Goal: Information Seeking & Learning: Learn about a topic

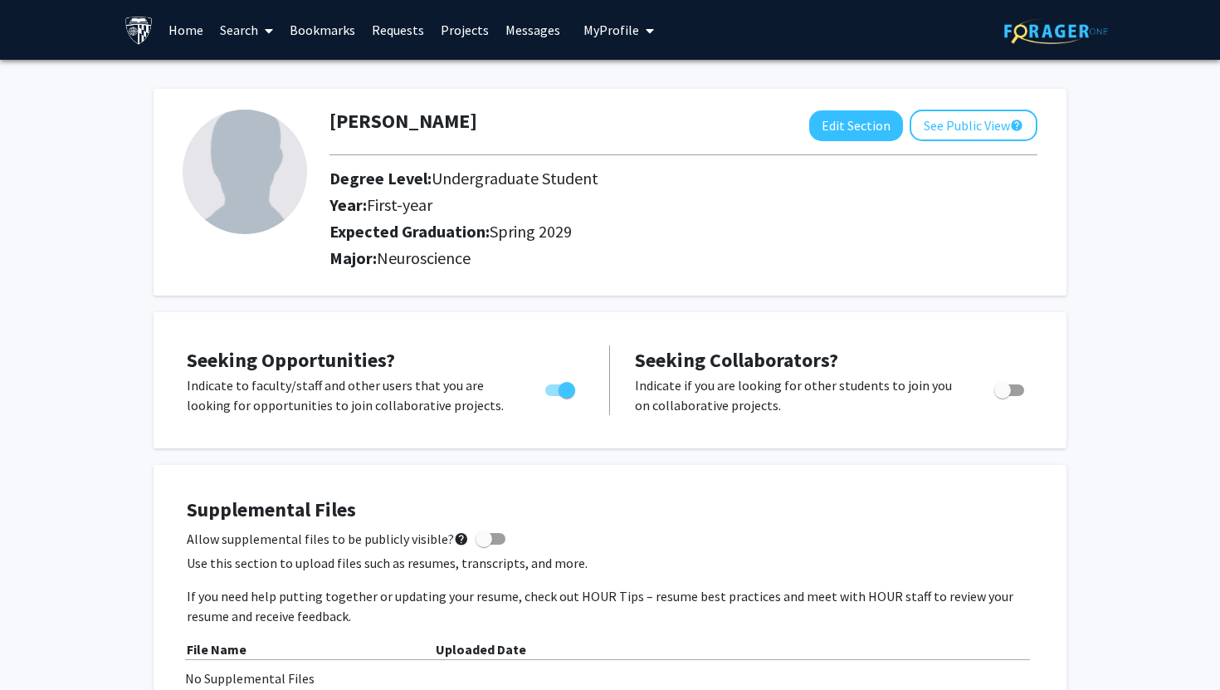
click at [268, 29] on icon at bounding box center [269, 30] width 8 height 13
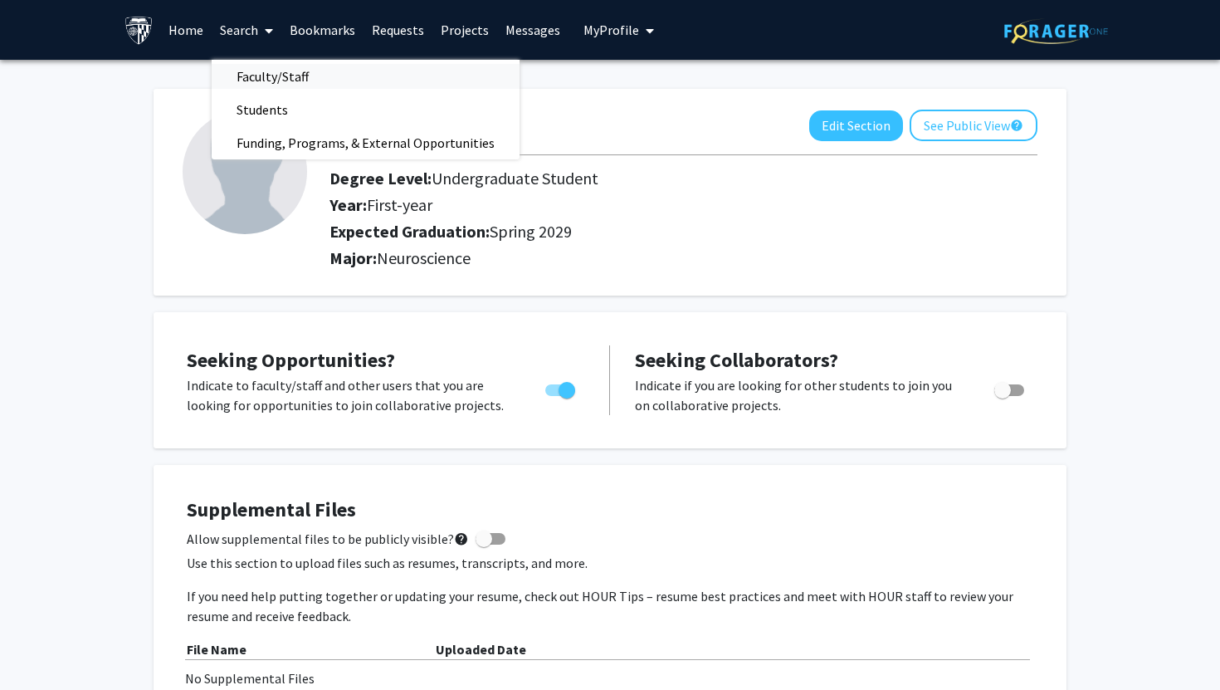
click at [273, 70] on span "Faculty/Staff" at bounding box center [273, 76] width 122 height 33
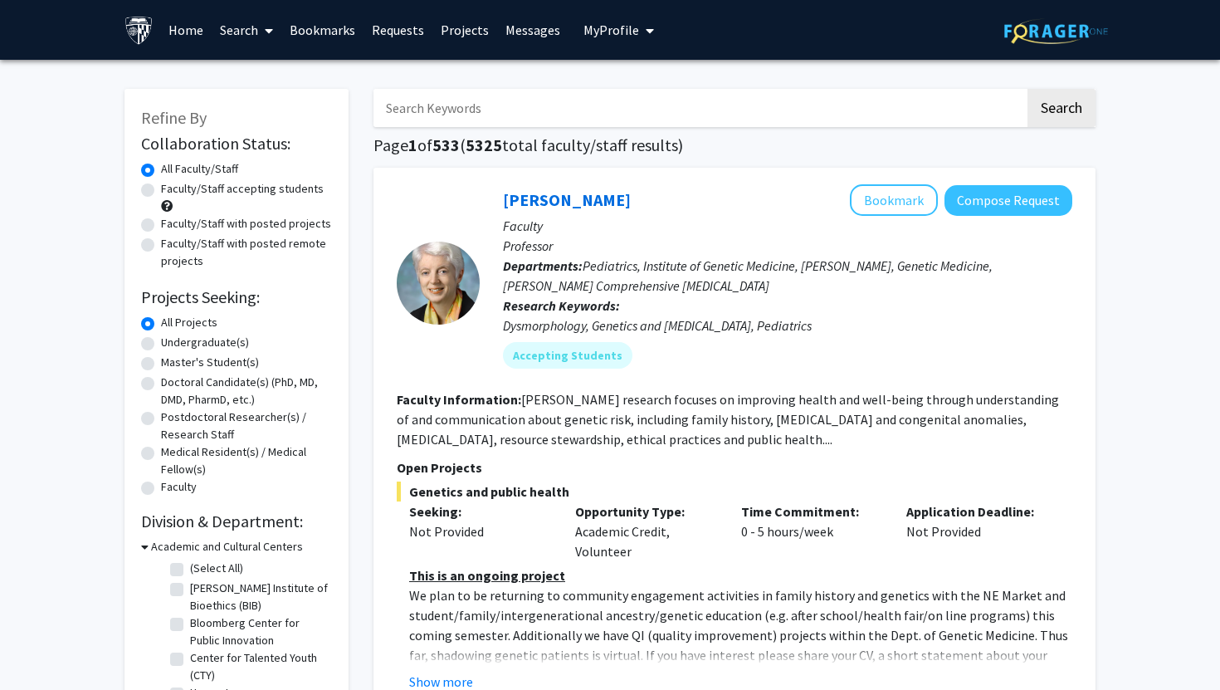
click at [209, 225] on label "Faculty/Staff with posted projects" at bounding box center [246, 223] width 170 height 17
click at [172, 225] on input "Faculty/Staff with posted projects" at bounding box center [166, 220] width 11 height 11
radio input "true"
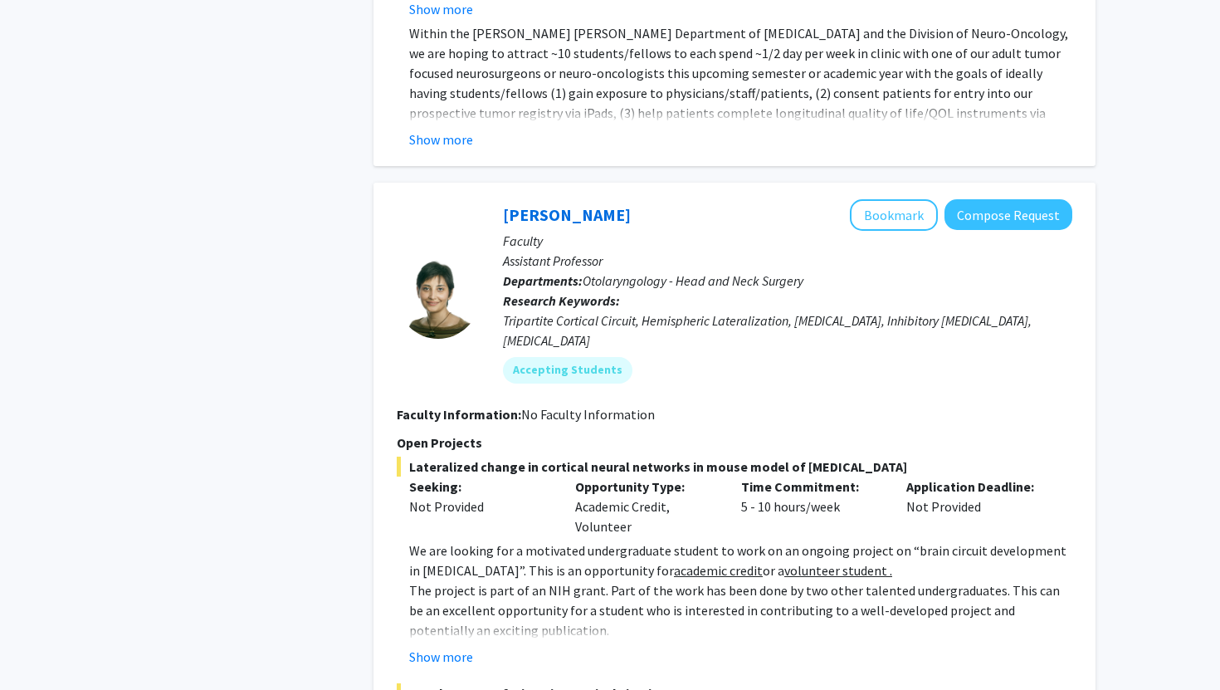
scroll to position [7751, 0]
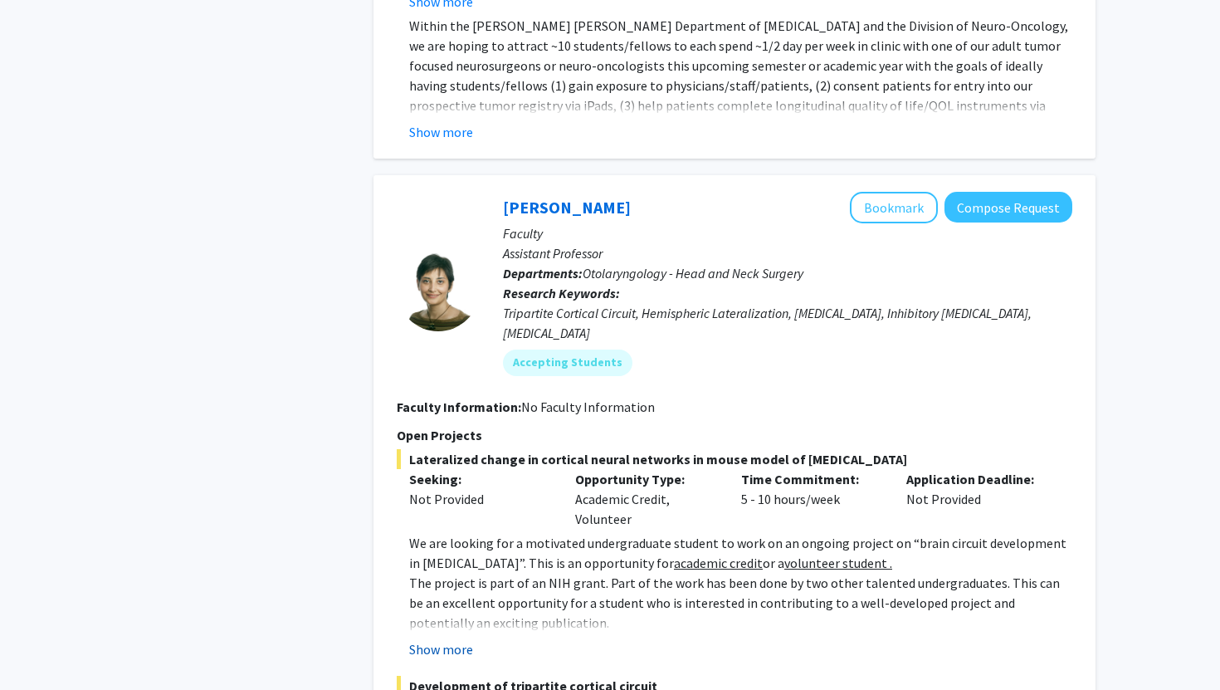
click at [442, 639] on button "Show more" at bounding box center [441, 649] width 64 height 20
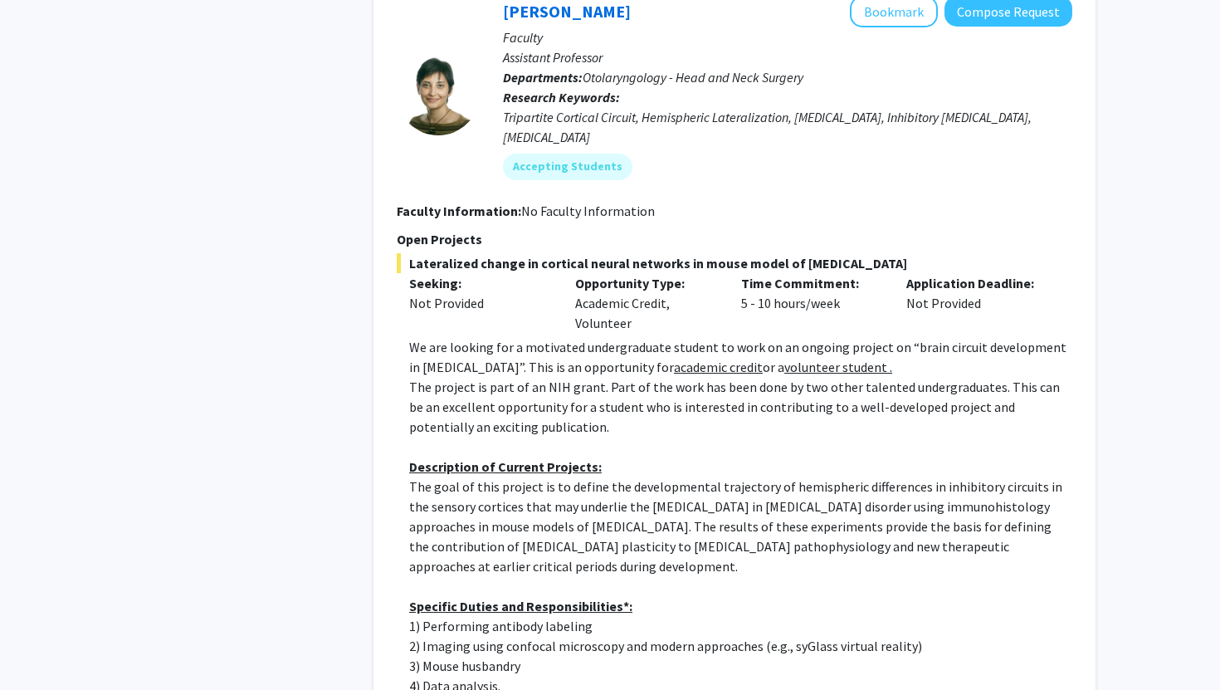
scroll to position [7993, 0]
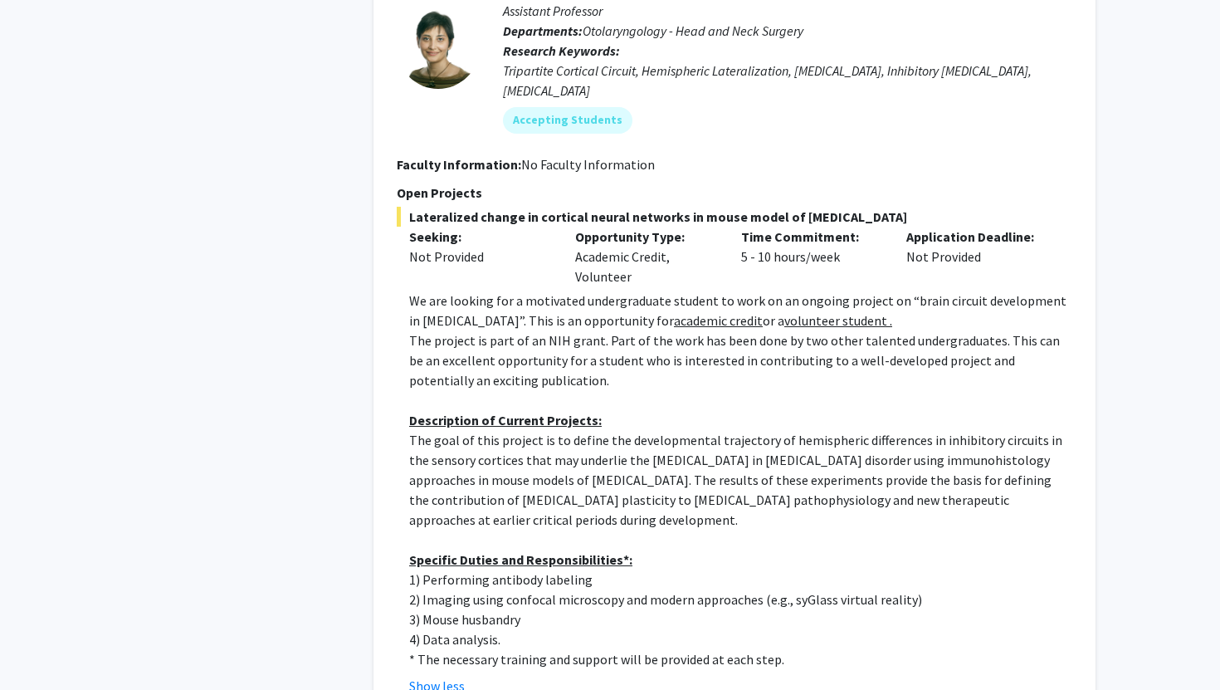
click at [716, 609] on p "3) Mouse husbandry" at bounding box center [740, 619] width 663 height 20
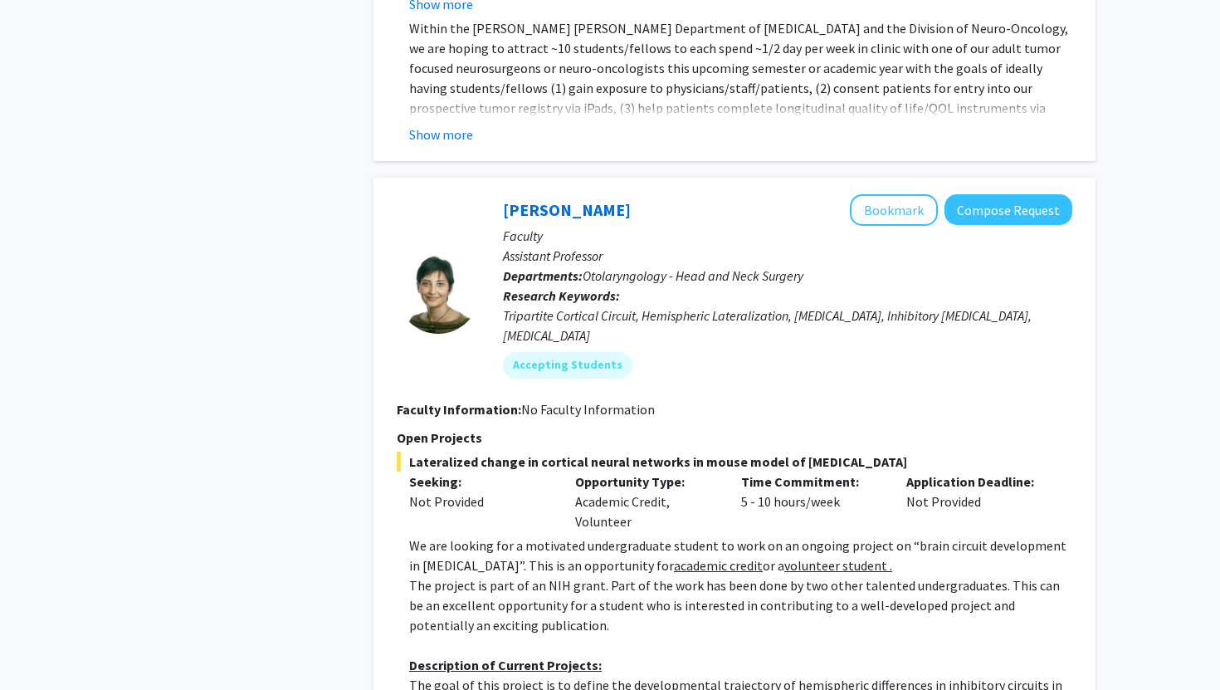
scroll to position [7745, 0]
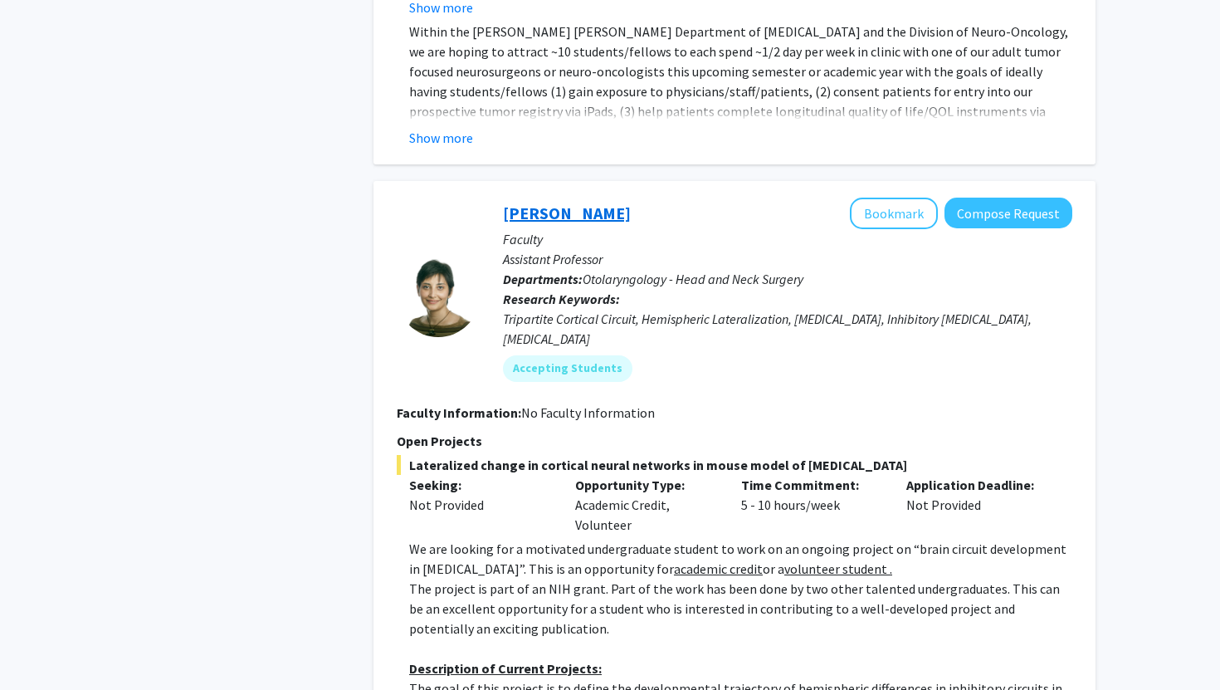
click at [595, 203] on link "[PERSON_NAME]" at bounding box center [567, 213] width 128 height 21
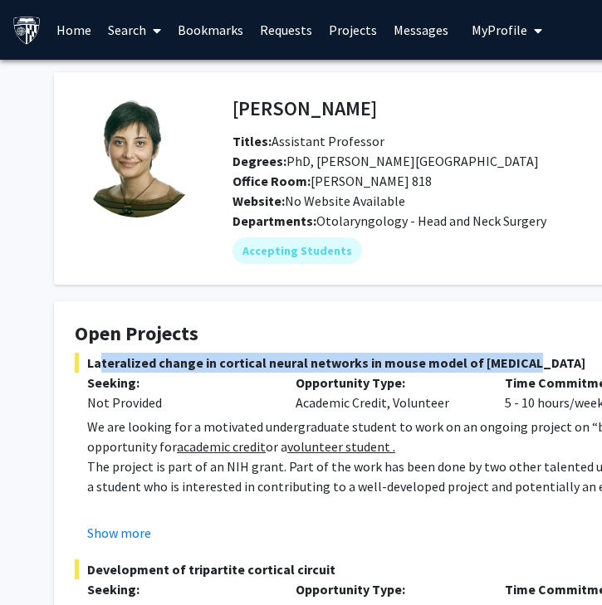
drag, startPoint x: 86, startPoint y: 364, endPoint x: 517, endPoint y: 361, distance: 430.9
click at [517, 361] on span "Lateralized change in cortical neural networks in mouse model of [MEDICAL_DATA]" at bounding box center [498, 363] width 847 height 20
copy span "Lateralized change in cortical neural networks in mouse model of [MEDICAL_DATA]"
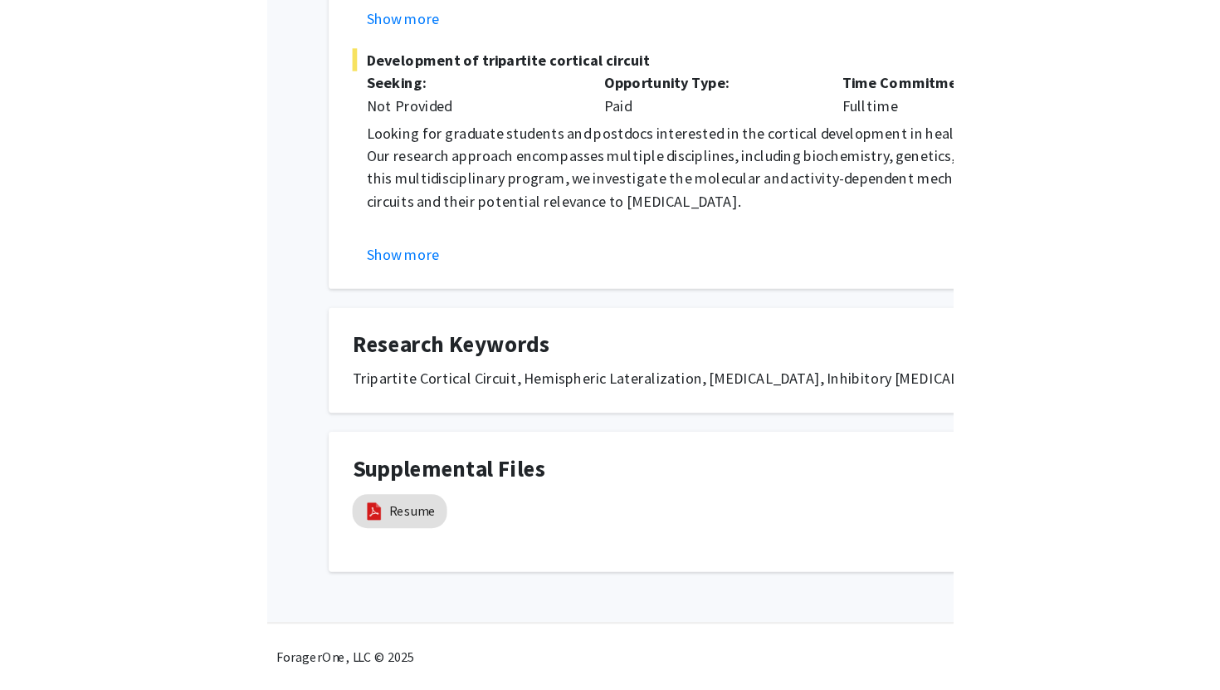
scroll to position [359, 0]
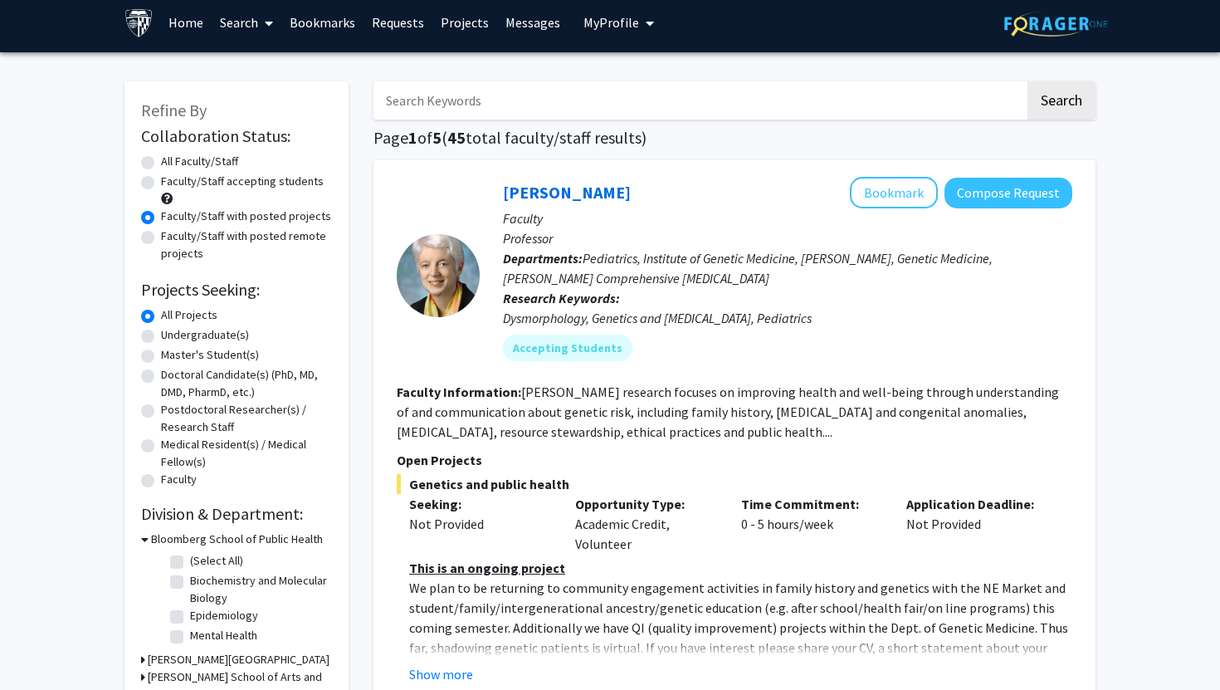
scroll to position [8, 0]
click at [222, 331] on label "Undergraduate(s)" at bounding box center [205, 333] width 88 height 17
click at [172, 331] on input "Undergraduate(s)" at bounding box center [166, 330] width 11 height 11
radio input "true"
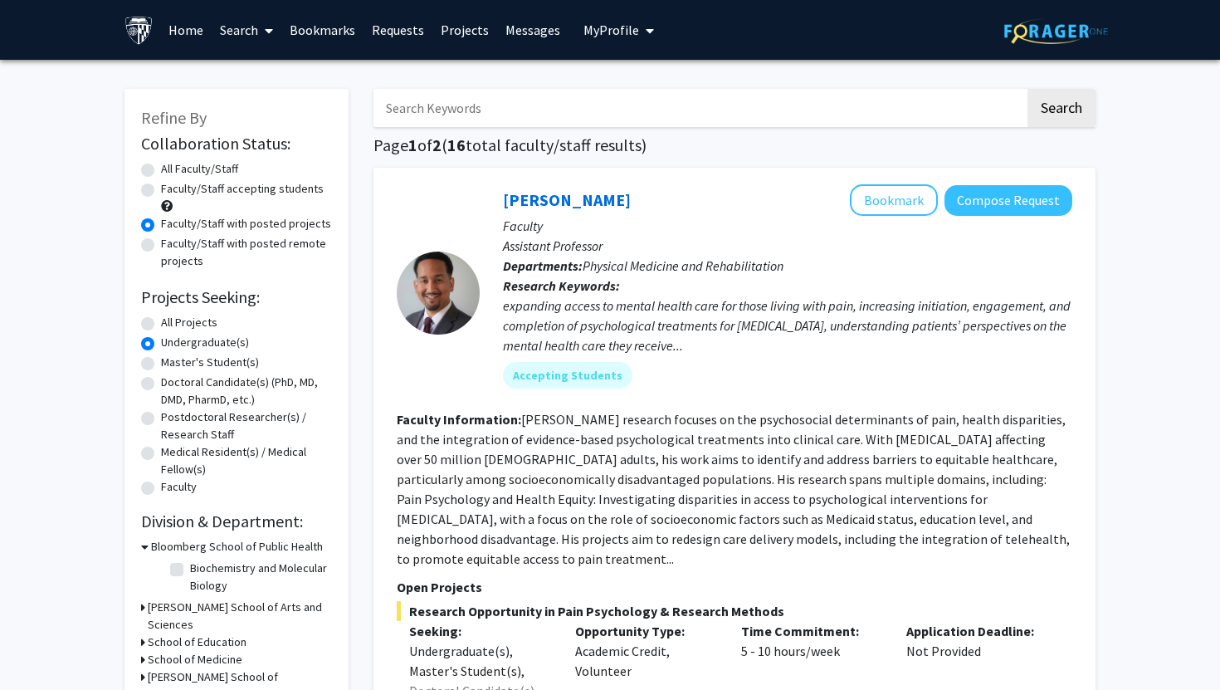
click at [208, 319] on label "All Projects" at bounding box center [189, 322] width 56 height 17
click at [172, 319] on input "All Projects" at bounding box center [166, 319] width 11 height 11
radio input "true"
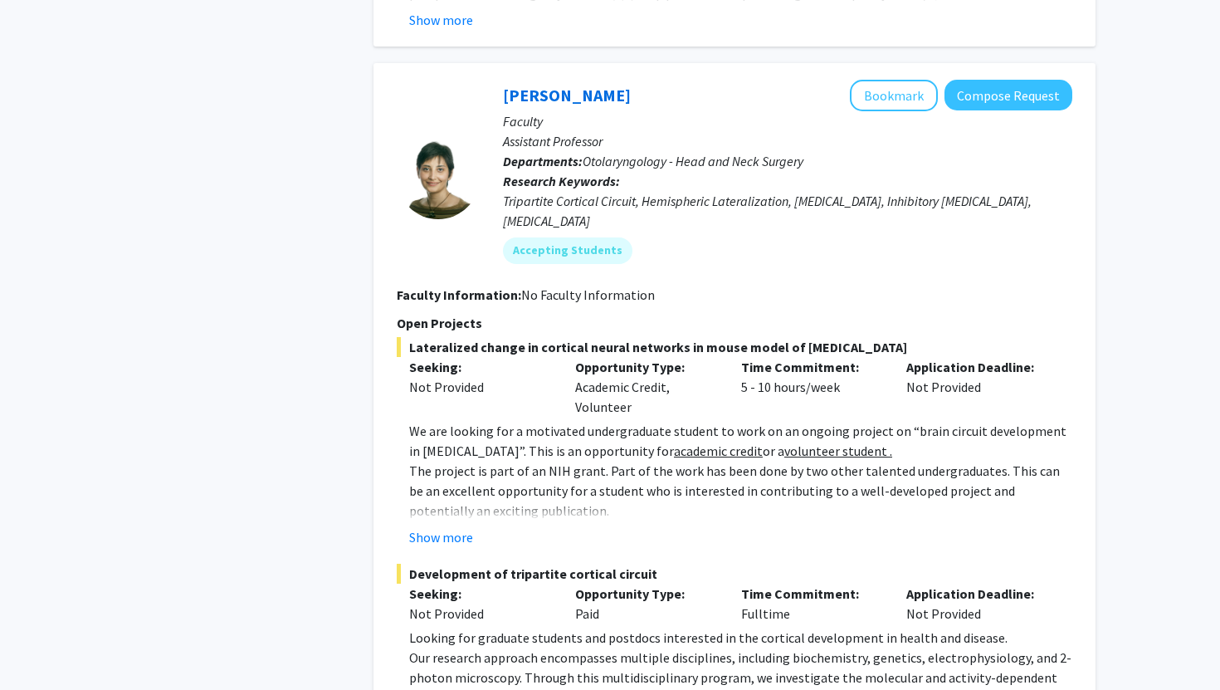
scroll to position [7928, 0]
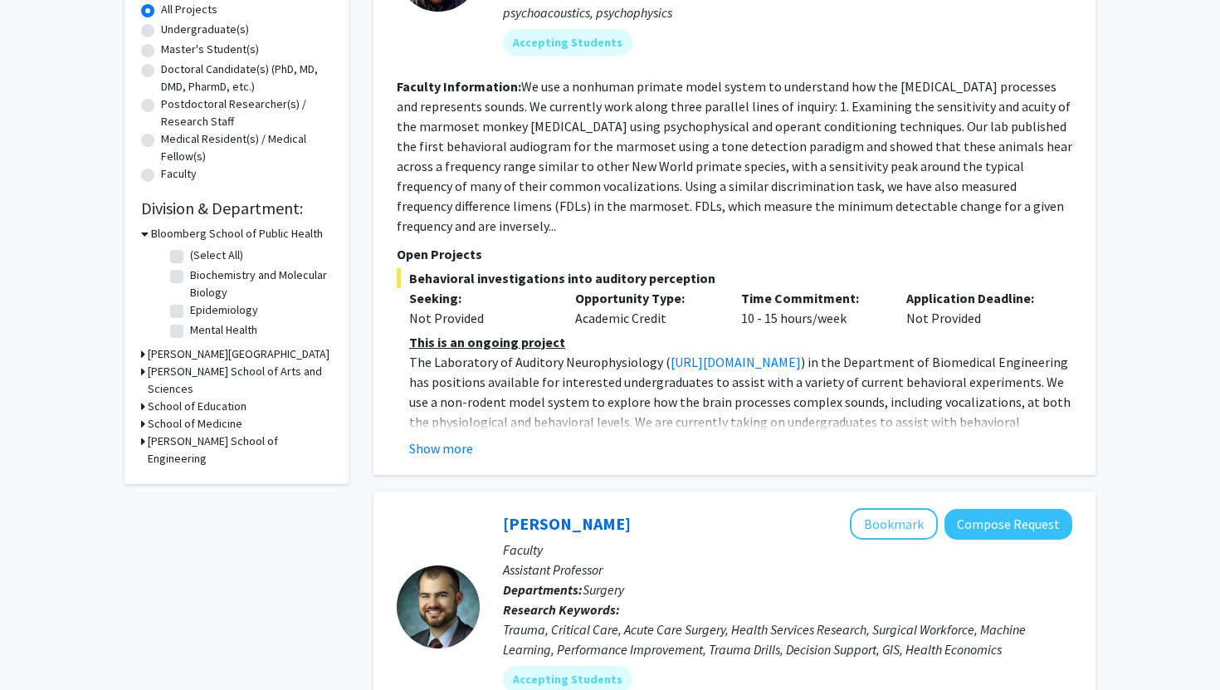
scroll to position [305, 0]
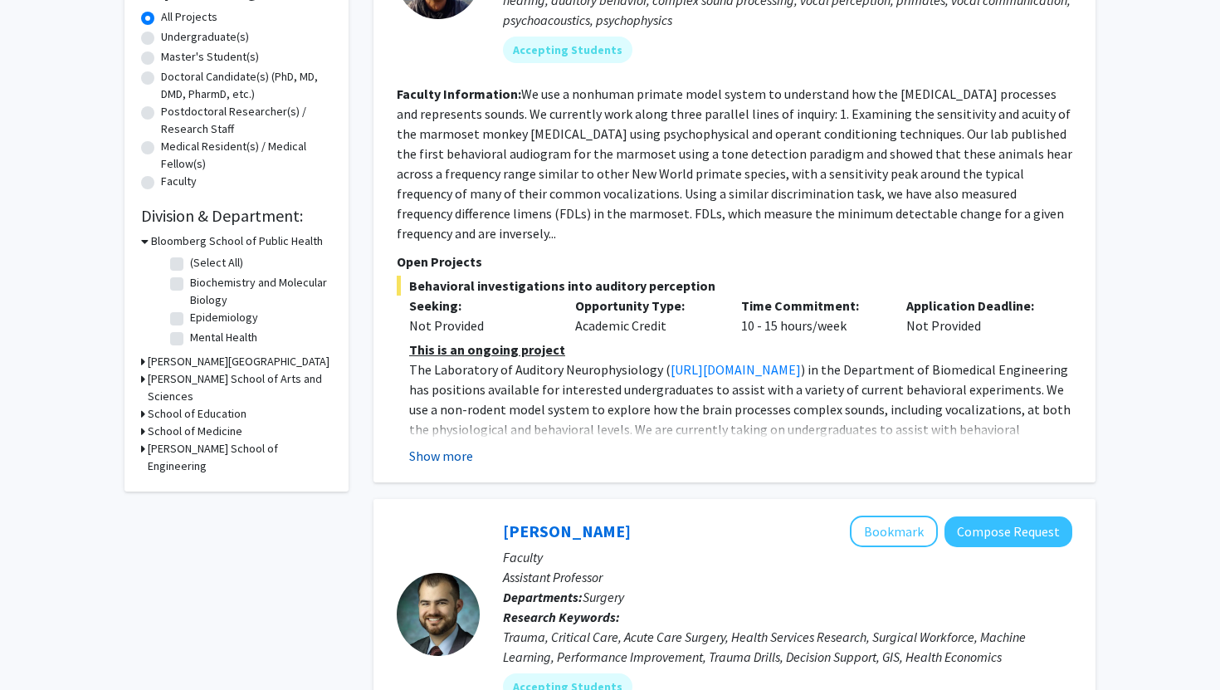
click at [455, 446] on button "Show more" at bounding box center [441, 456] width 64 height 20
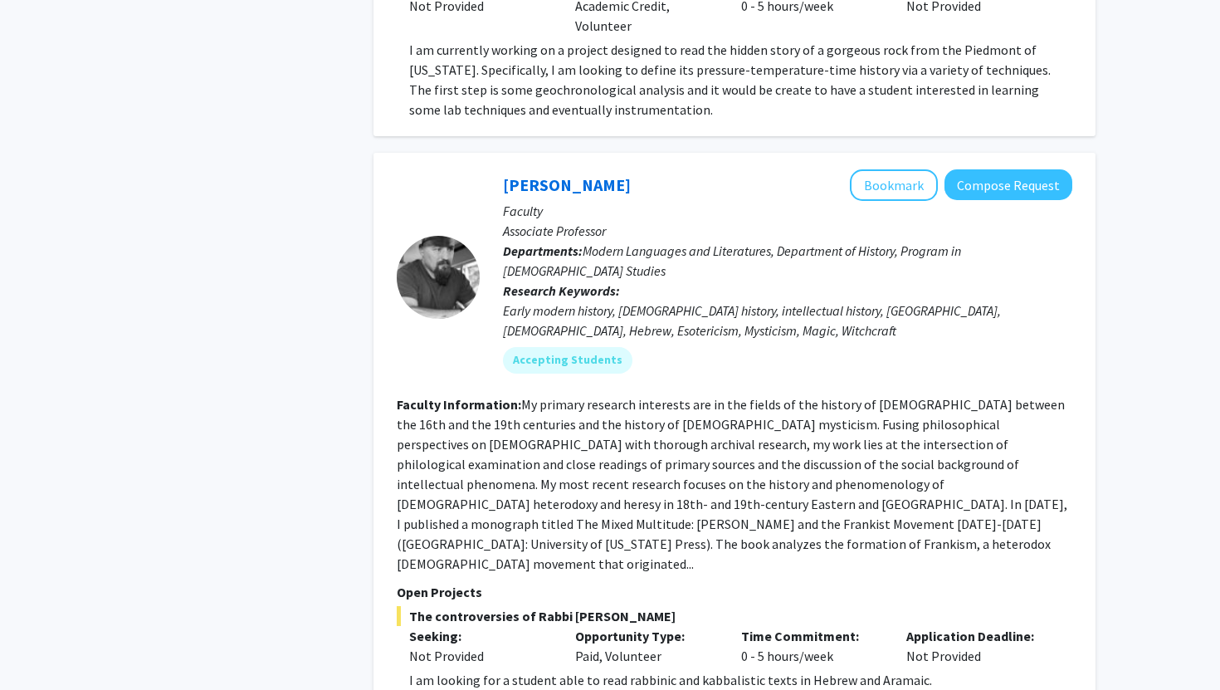
scroll to position [6143, 0]
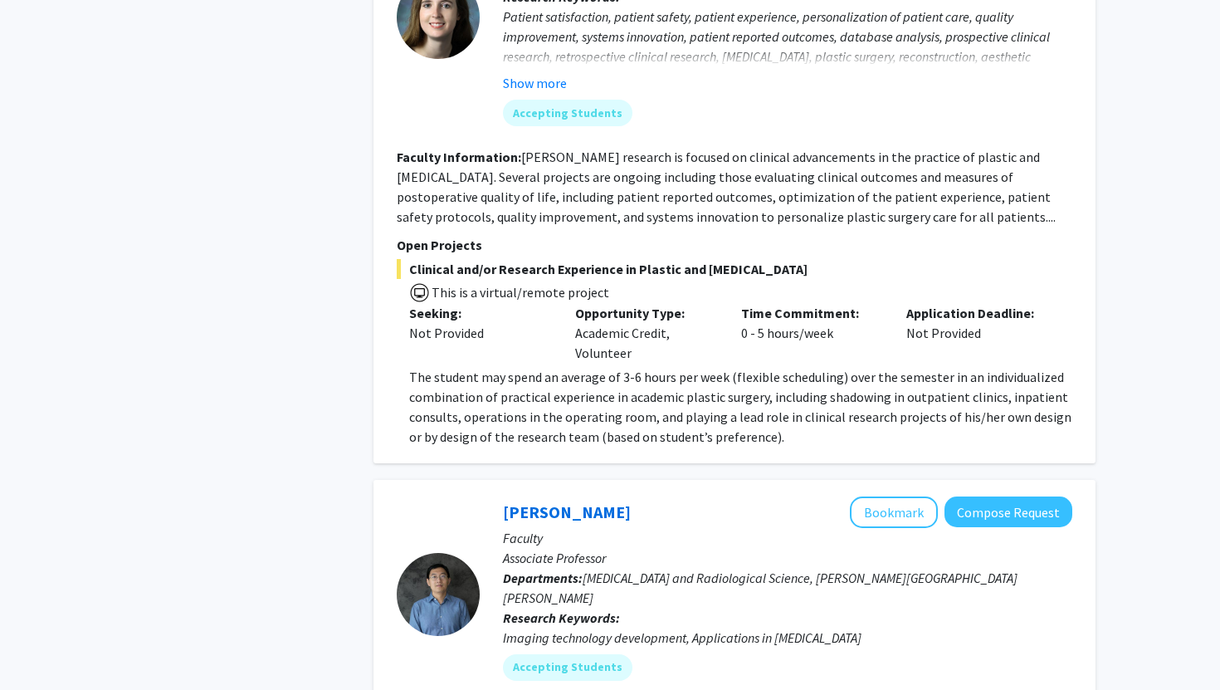
scroll to position [2642, 0]
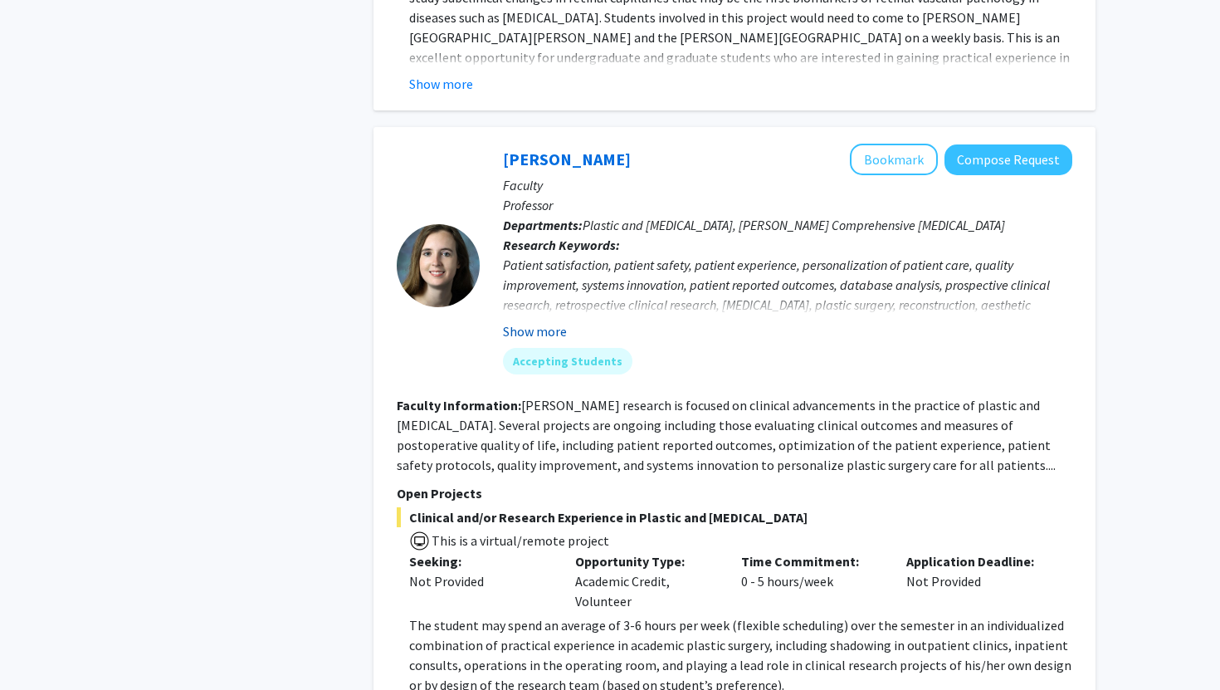
click at [554, 321] on button "Show more" at bounding box center [535, 331] width 64 height 20
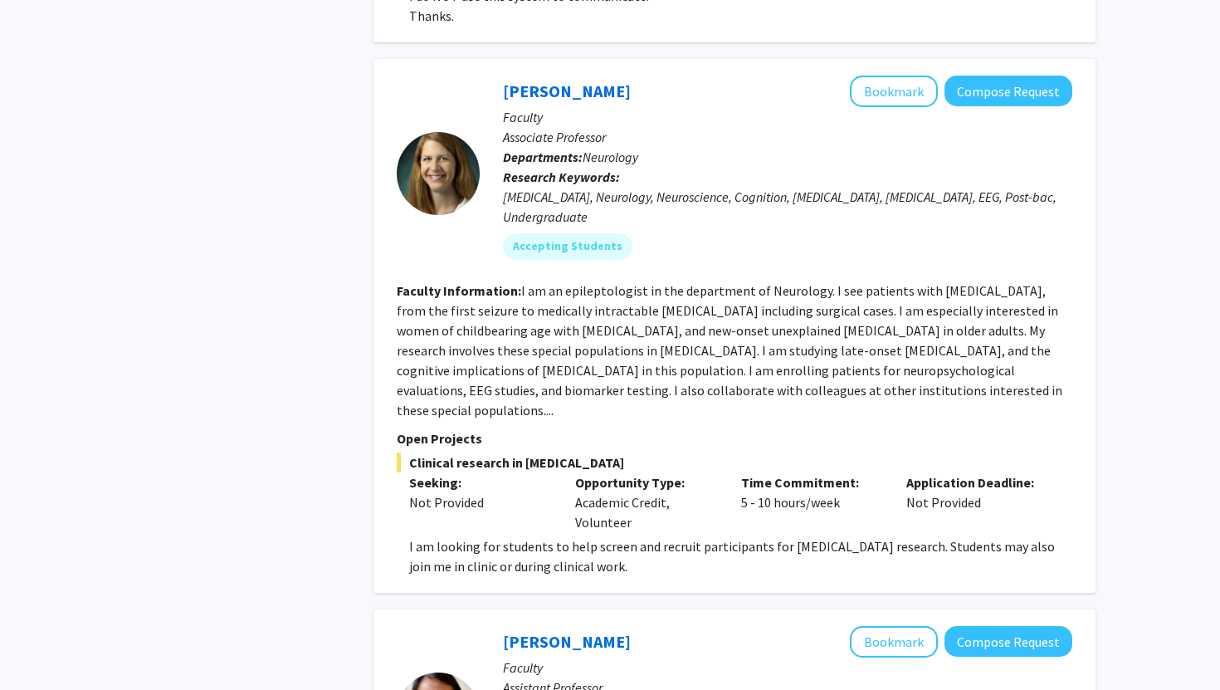
scroll to position [5286, 0]
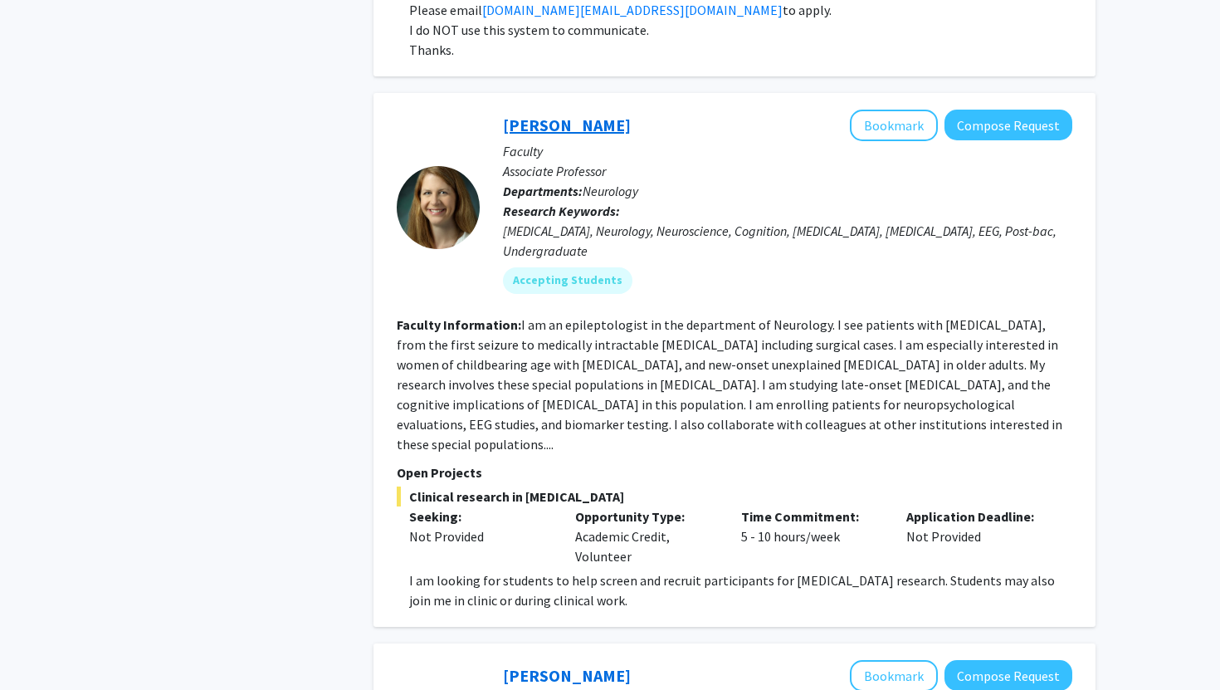
click at [559, 115] on link "[PERSON_NAME]" at bounding box center [567, 125] width 128 height 21
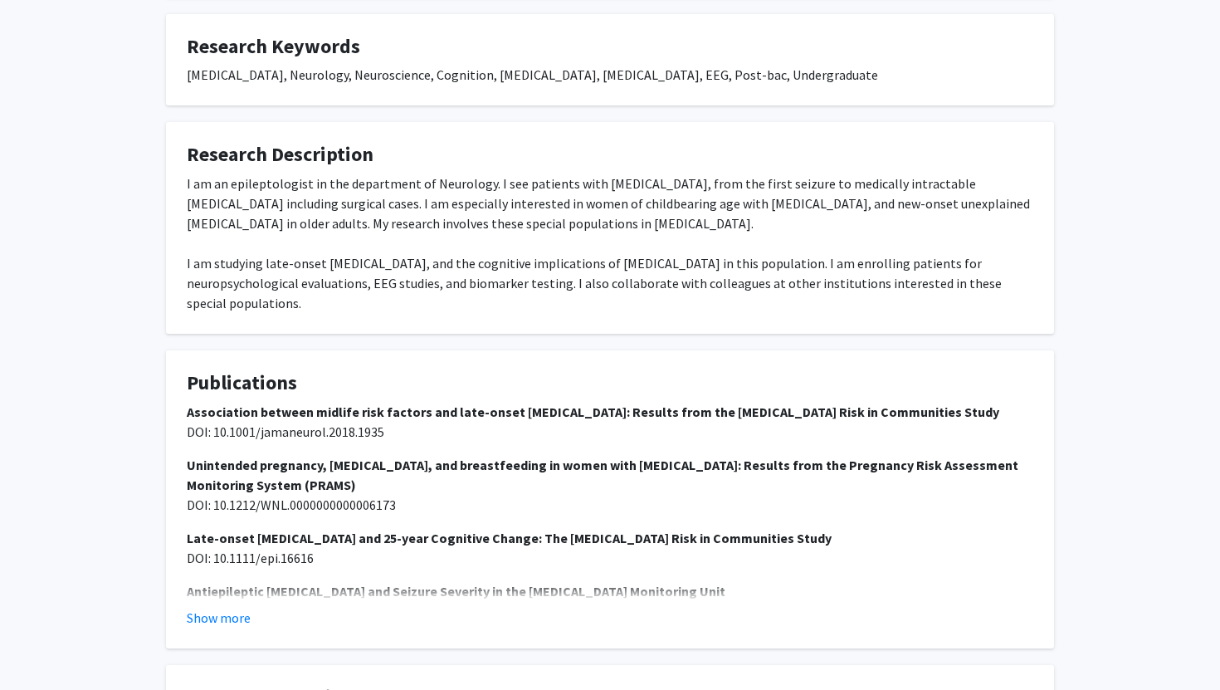
scroll to position [626, 0]
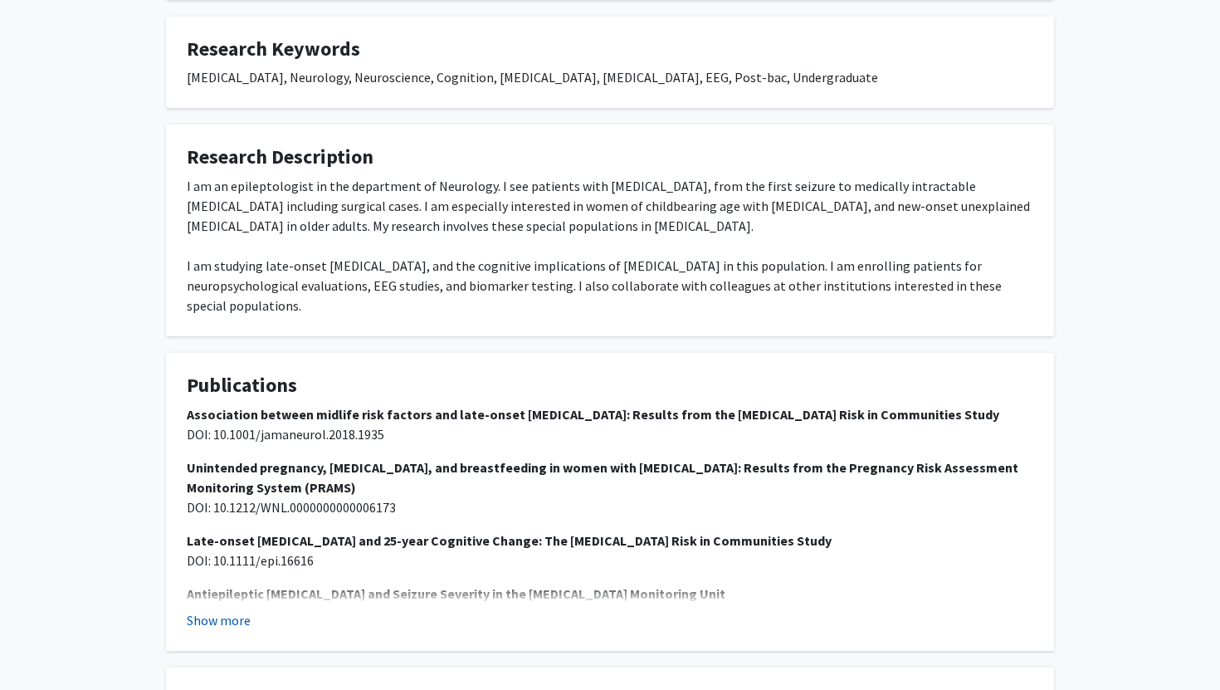
click at [211, 610] on button "Show more" at bounding box center [219, 620] width 64 height 20
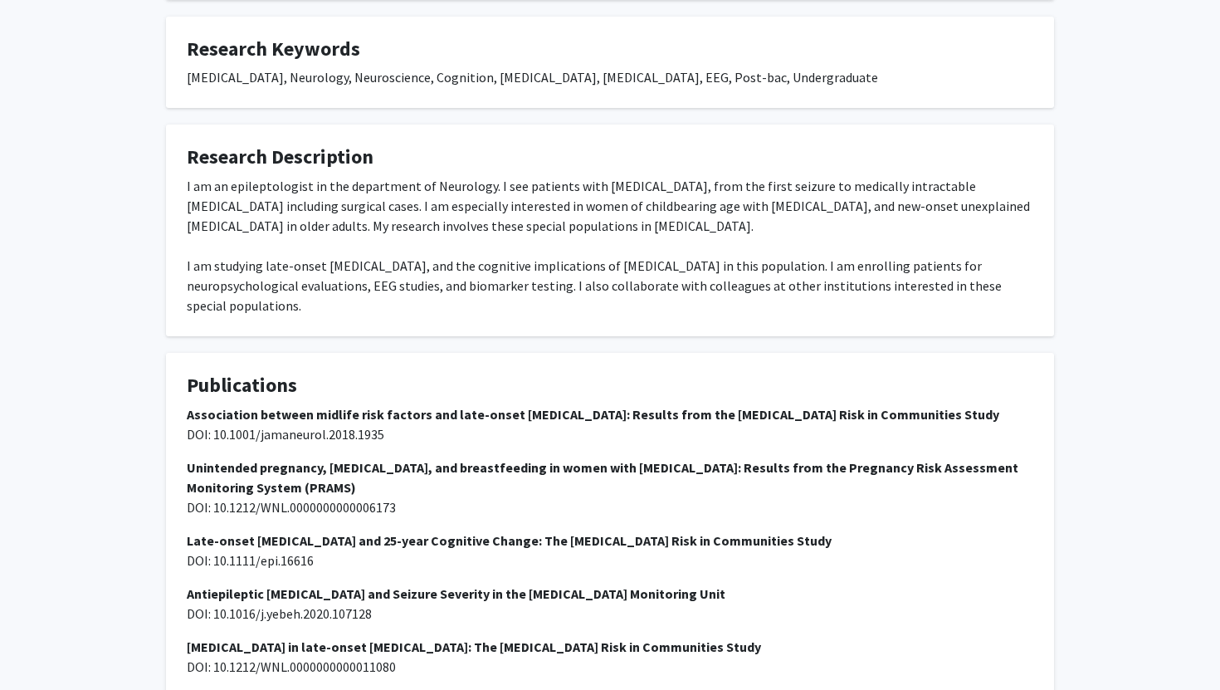
scroll to position [891, 0]
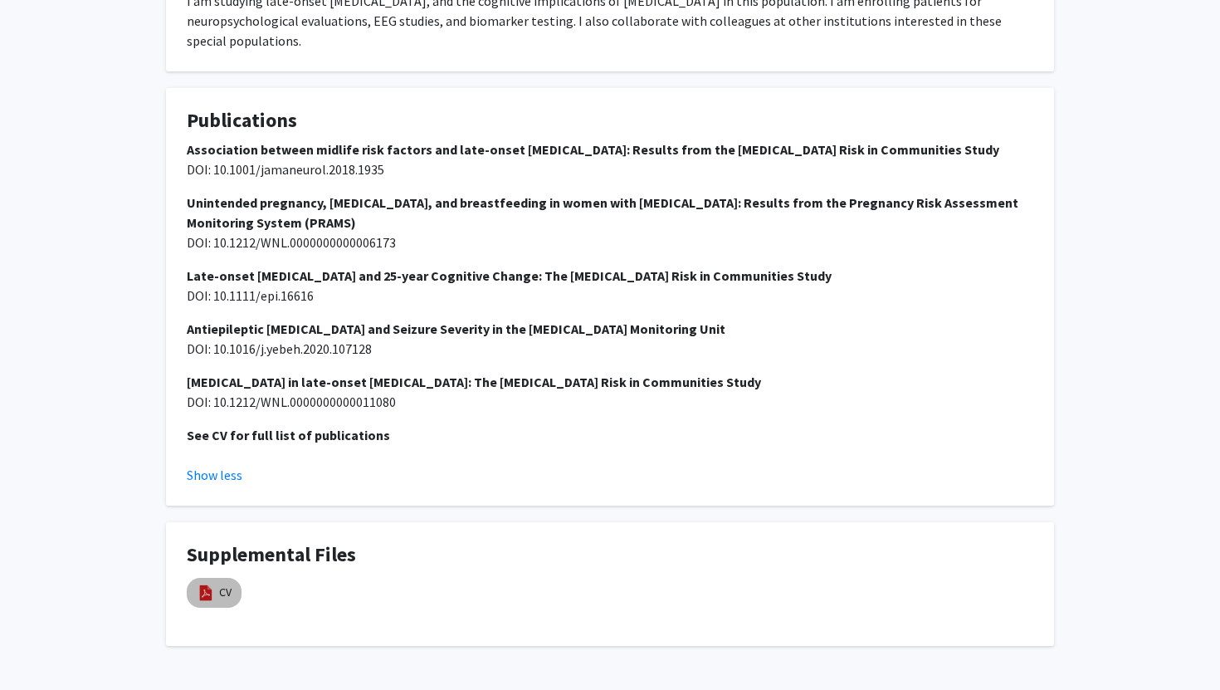
click at [211, 578] on mat-chip "CV" at bounding box center [214, 593] width 55 height 30
click at [213, 584] on img at bounding box center [206, 593] width 18 height 18
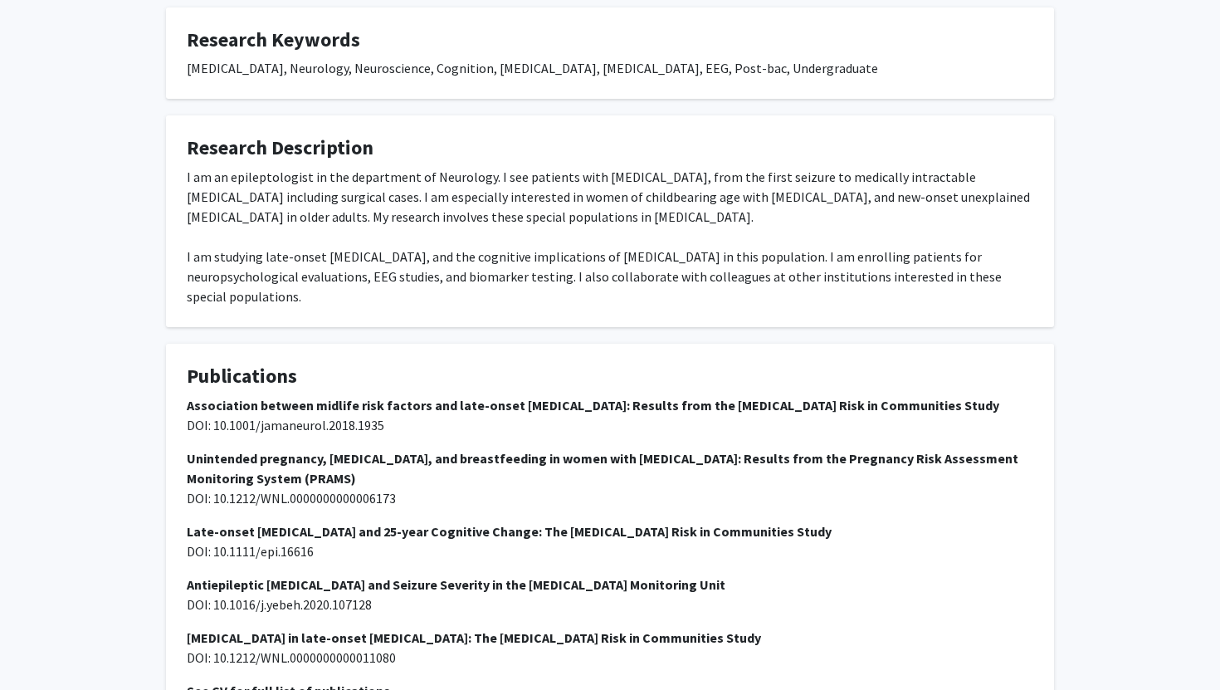
scroll to position [502, 0]
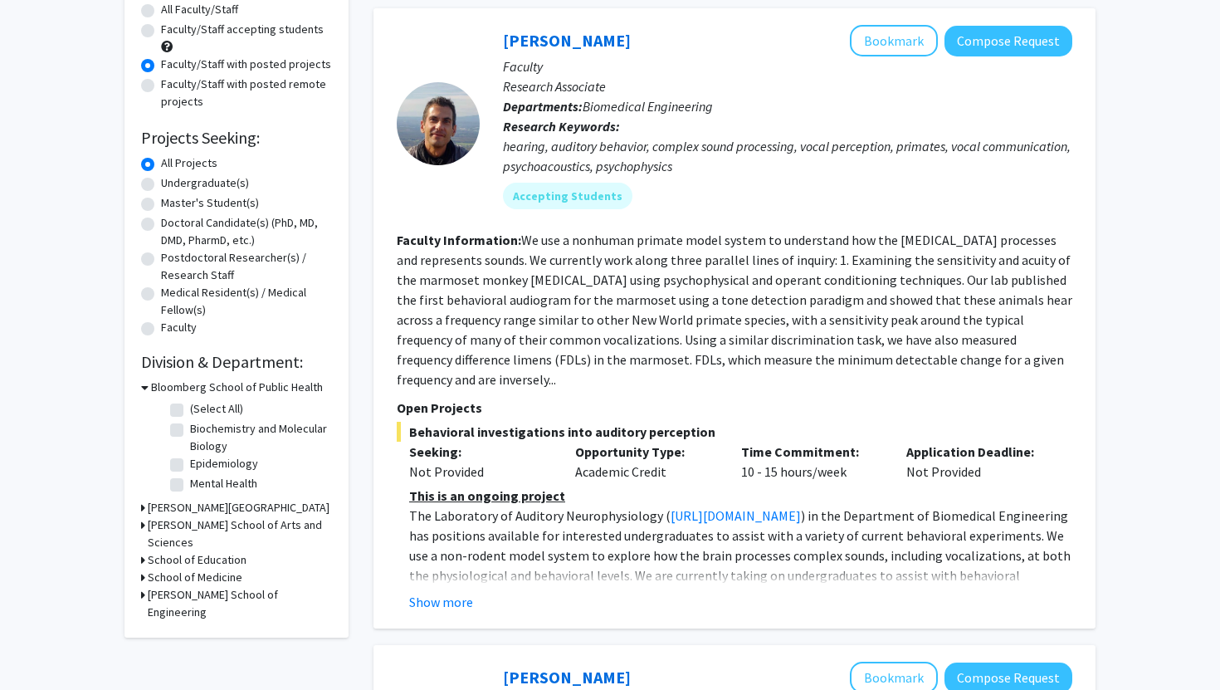
scroll to position [5844, 0]
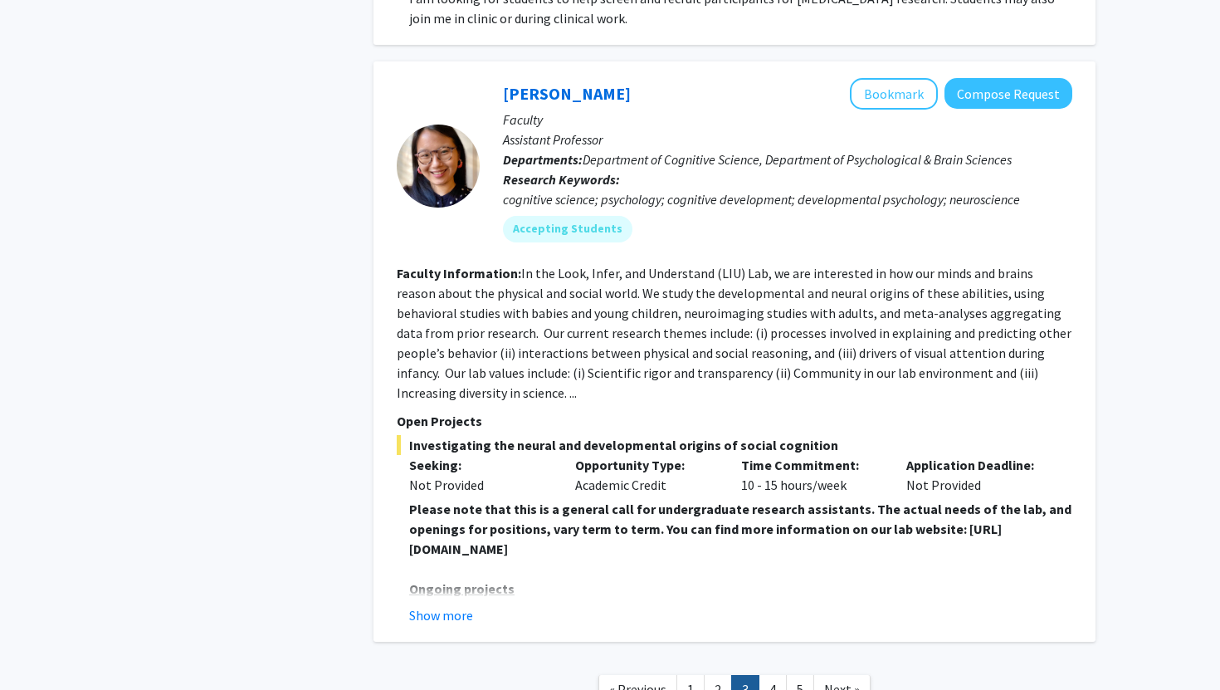
scroll to position [5829, 0]
click at [445, 604] on button "Show more" at bounding box center [441, 614] width 64 height 20
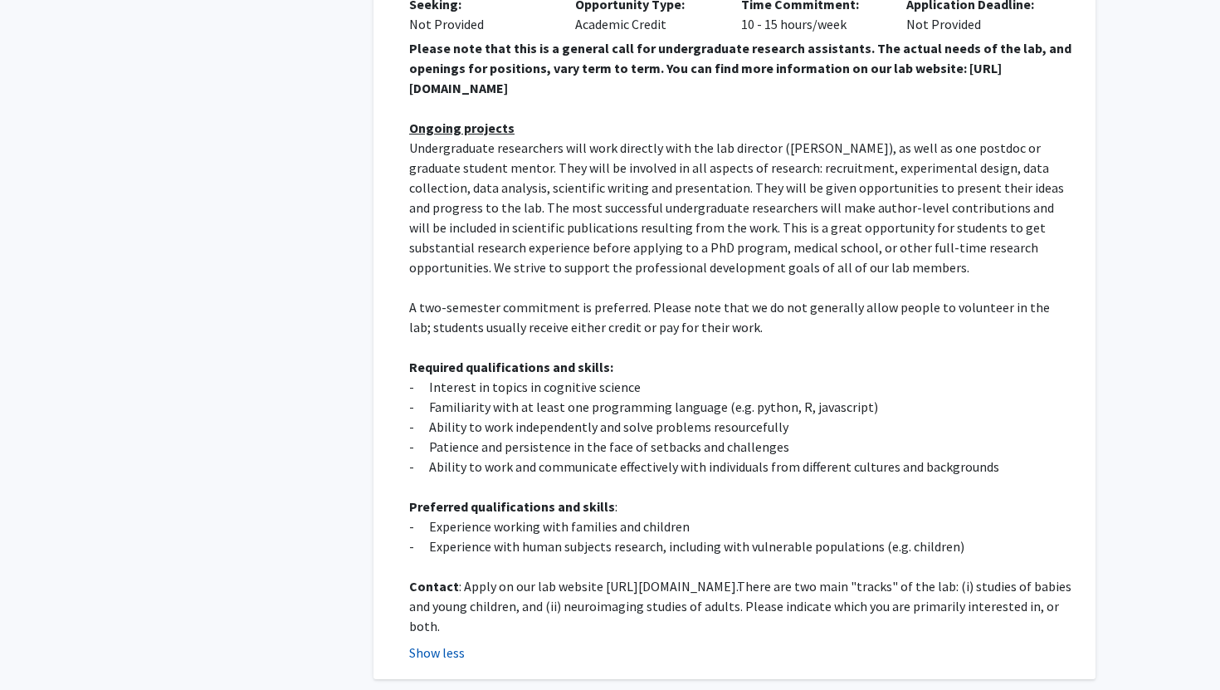
scroll to position [6342, 0]
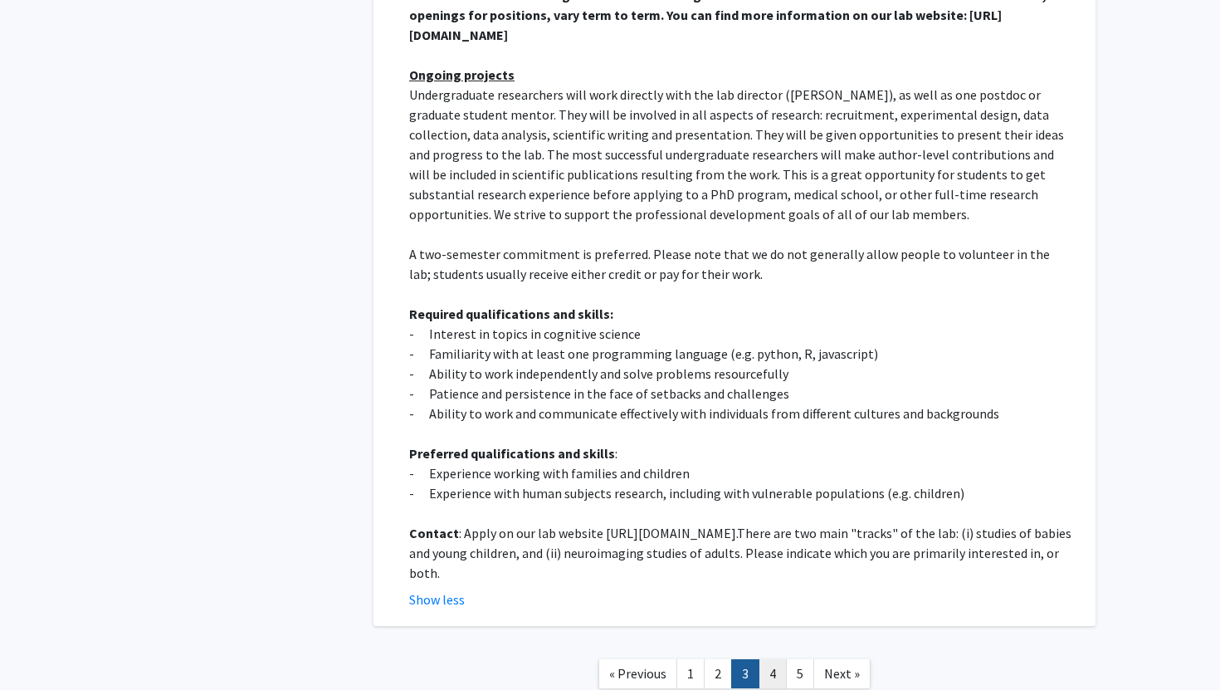
click at [765, 659] on link "4" at bounding box center [773, 673] width 28 height 29
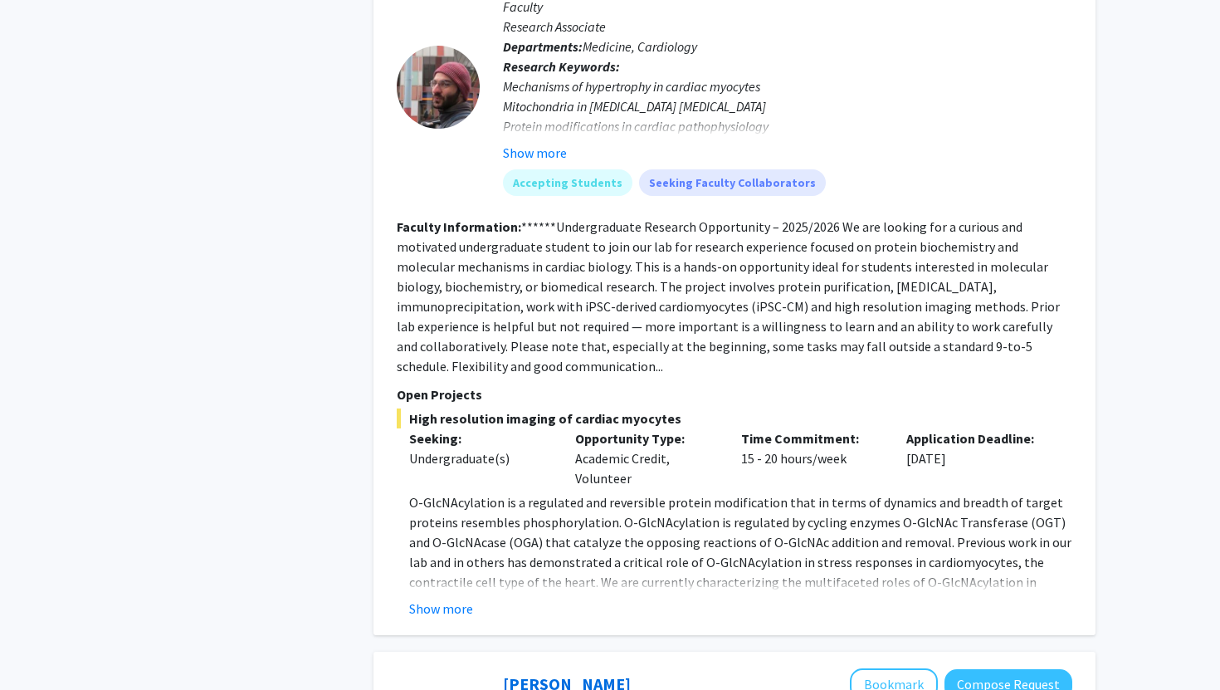
scroll to position [3380, 0]
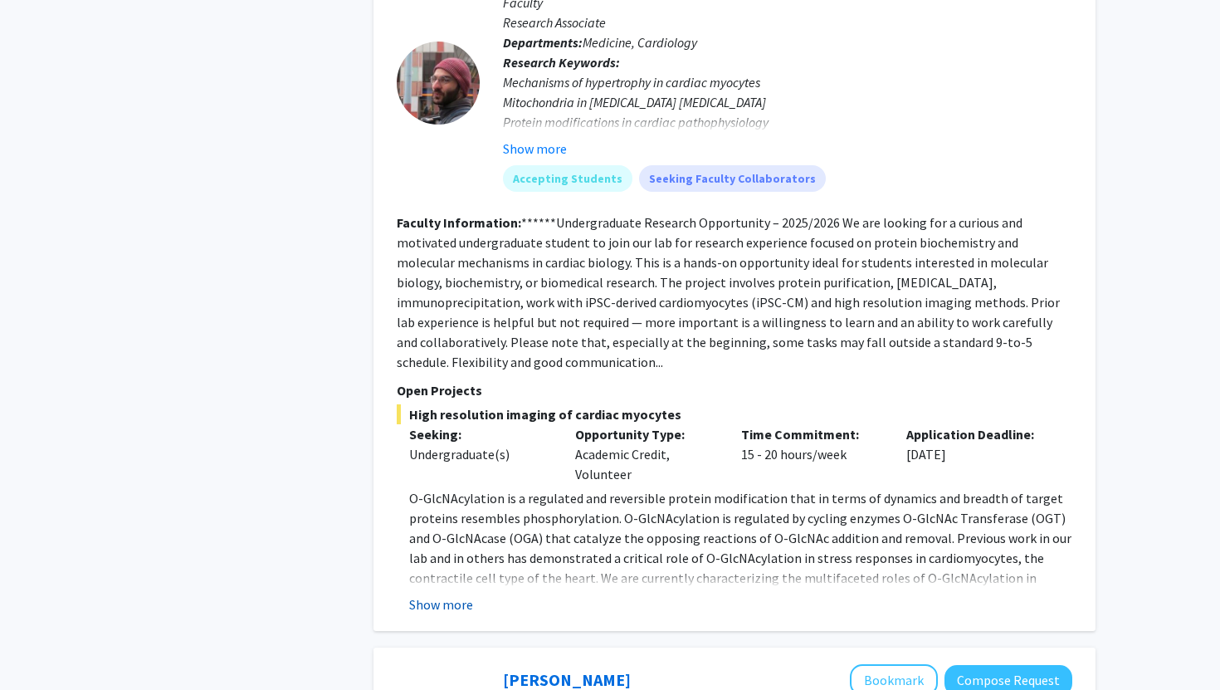
click at [428, 594] on button "Show more" at bounding box center [441, 604] width 64 height 20
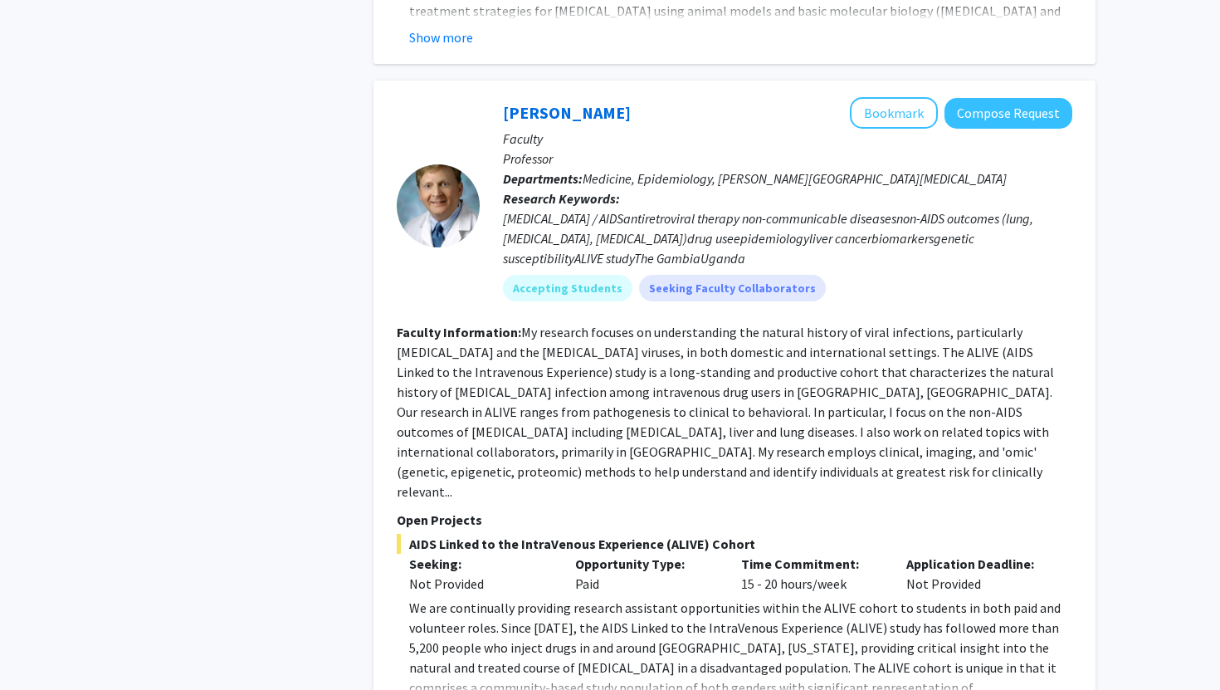
scroll to position [5901, 0]
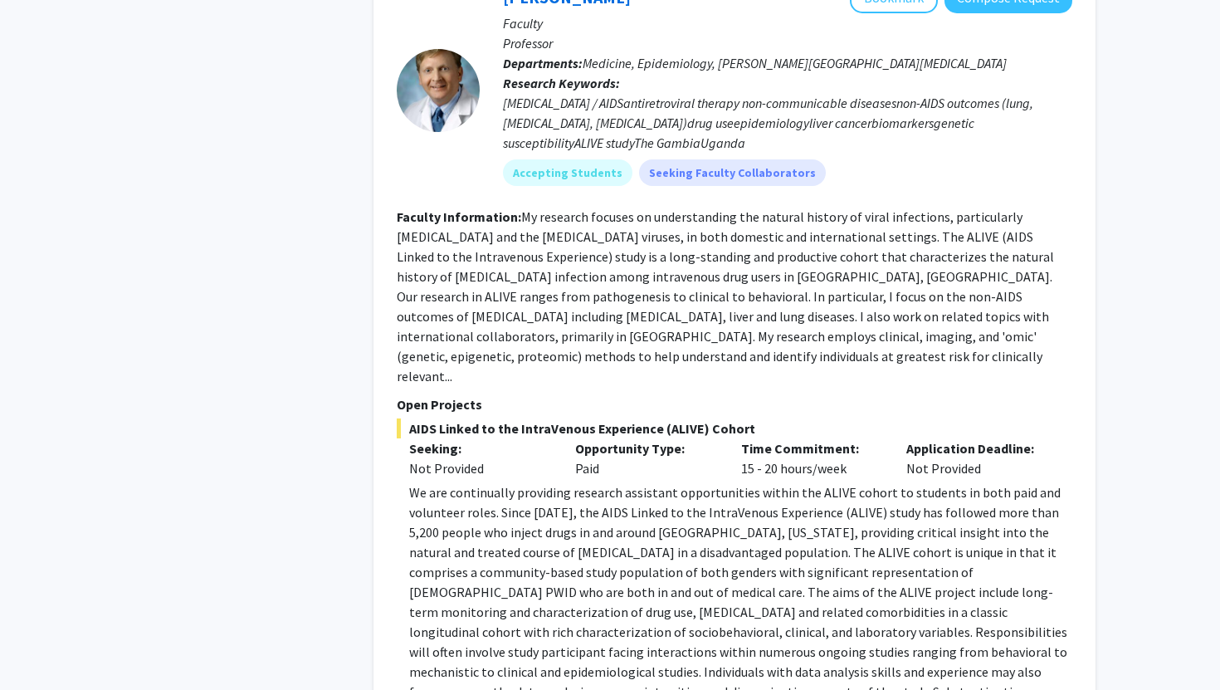
scroll to position [6072, 0]
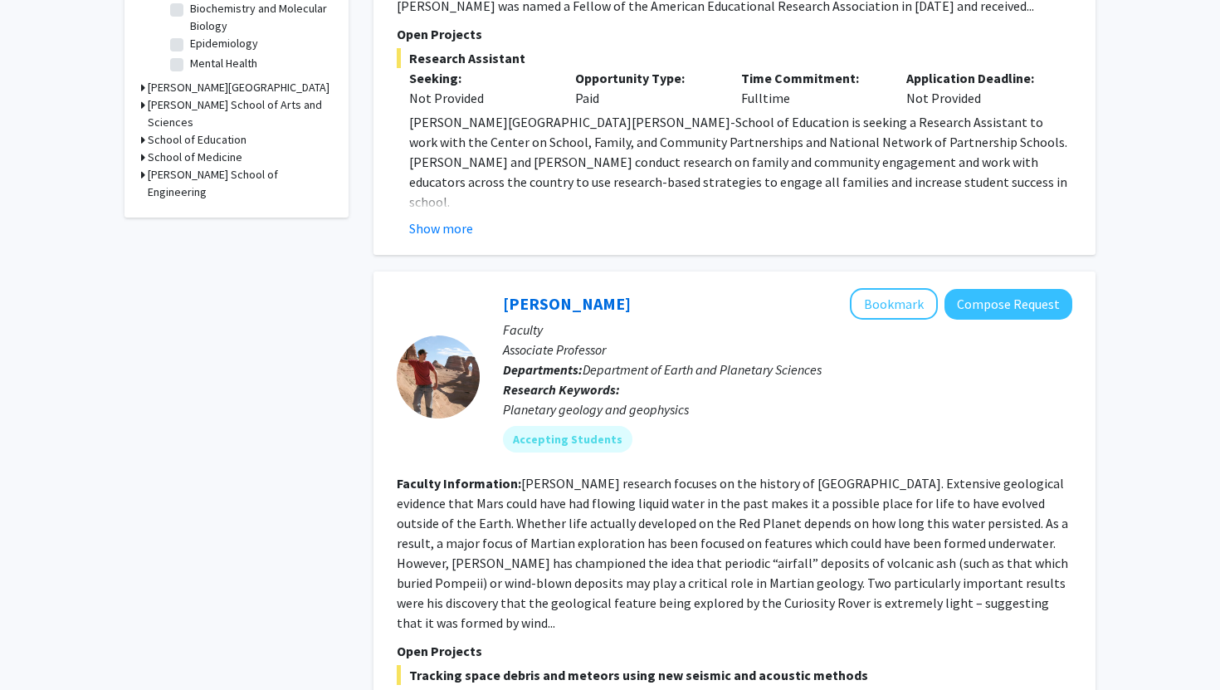
scroll to position [581, 0]
